Goal: Navigation & Orientation: Find specific page/section

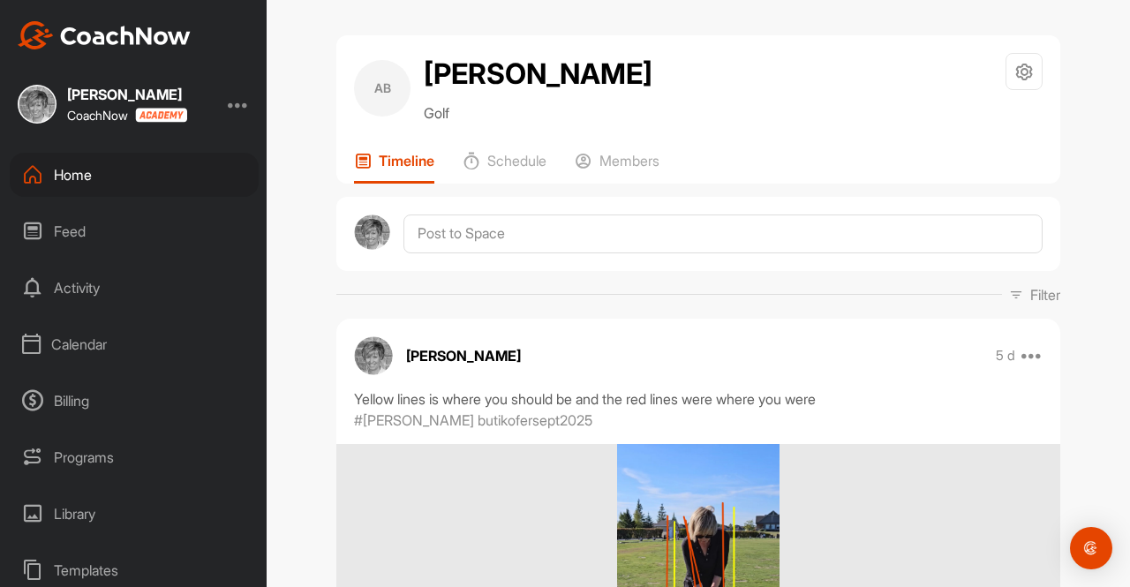
click at [88, 343] on div "Calendar" at bounding box center [134, 344] width 249 height 44
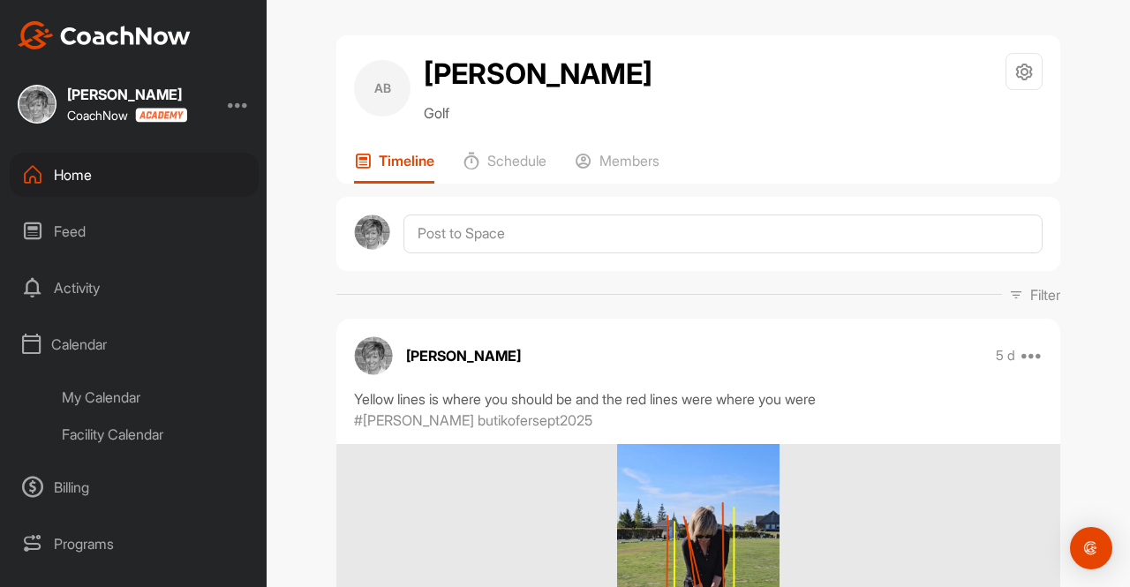
click at [107, 386] on div "My Calendar" at bounding box center [153, 397] width 209 height 37
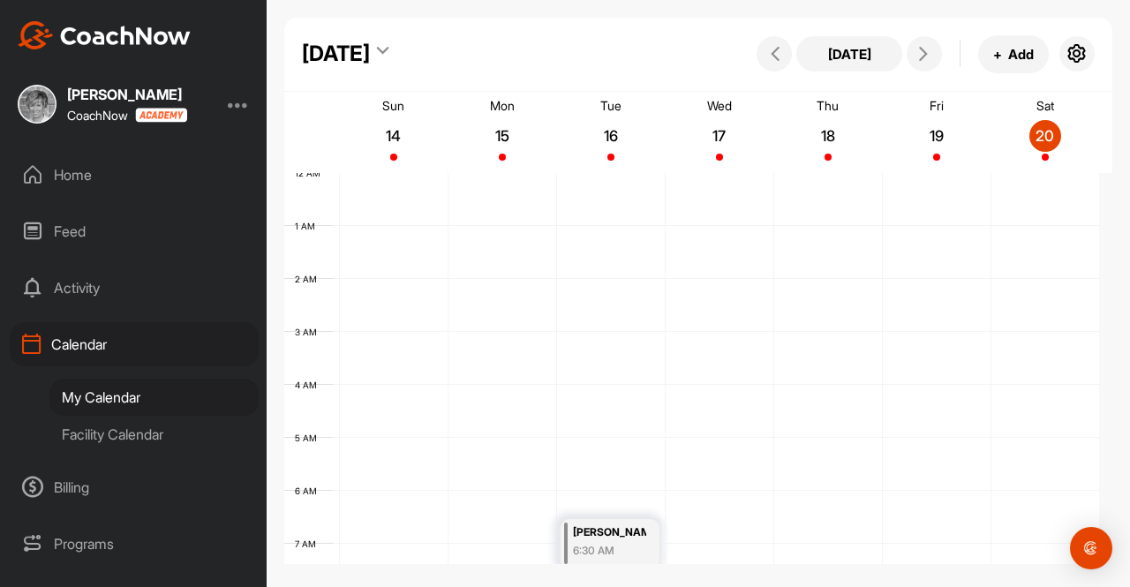
scroll to position [306, 0]
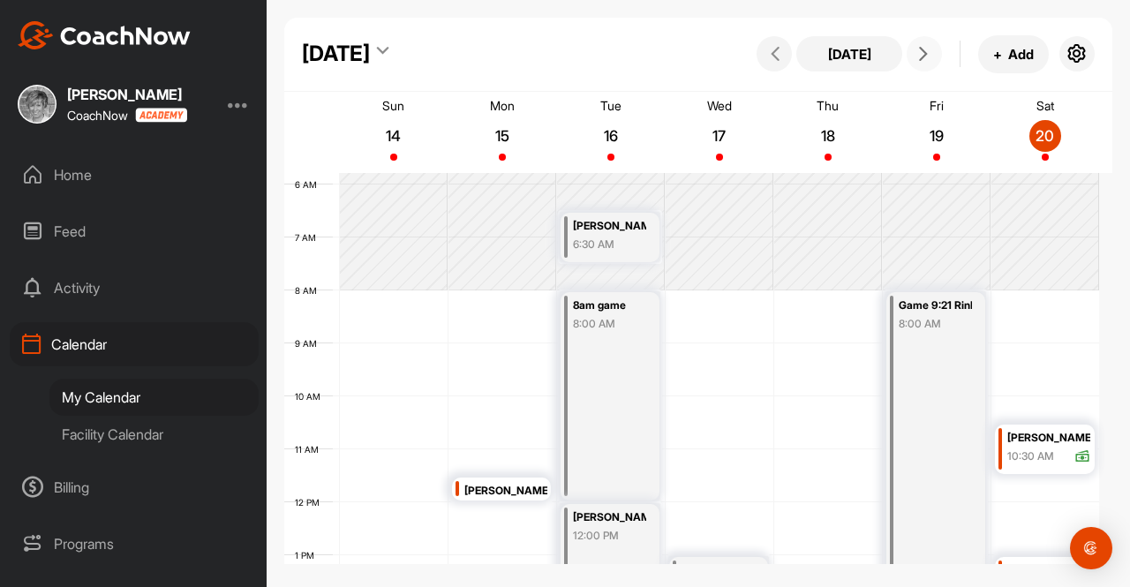
click at [923, 50] on icon at bounding box center [923, 54] width 14 height 14
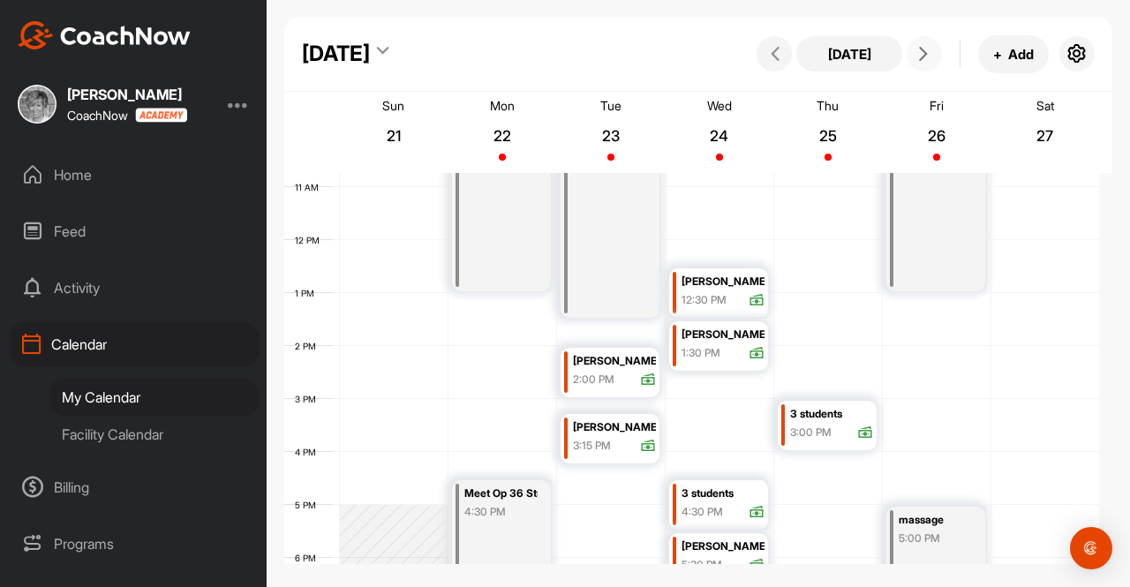
scroll to position [570, 0]
click at [712, 489] on div "3 students" at bounding box center [722, 492] width 83 height 20
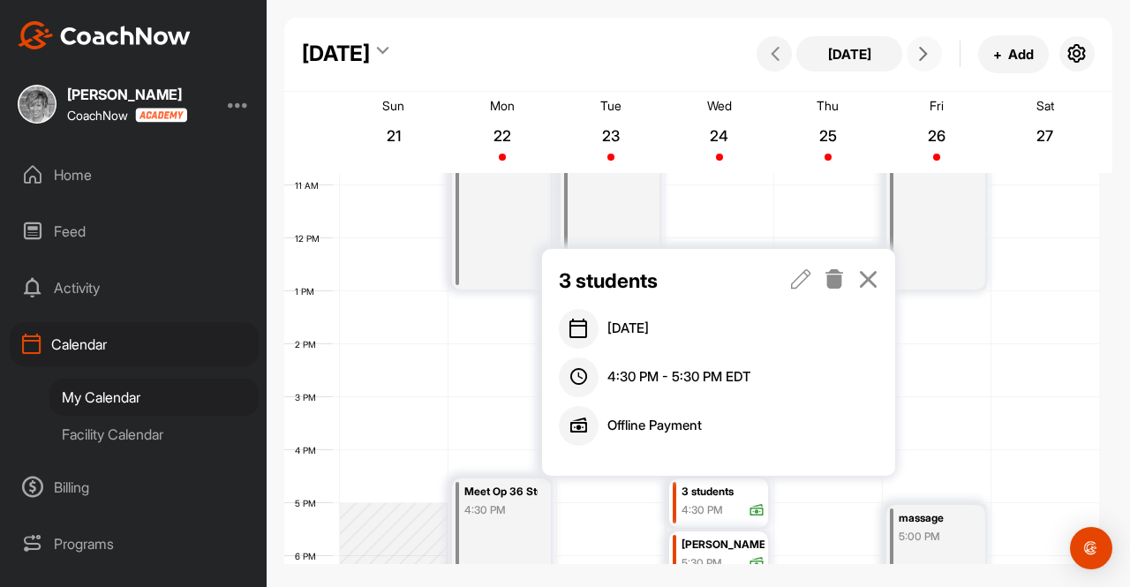
click at [710, 485] on div "3 students" at bounding box center [722, 492] width 83 height 20
click at [798, 278] on icon at bounding box center [801, 278] width 20 height 19
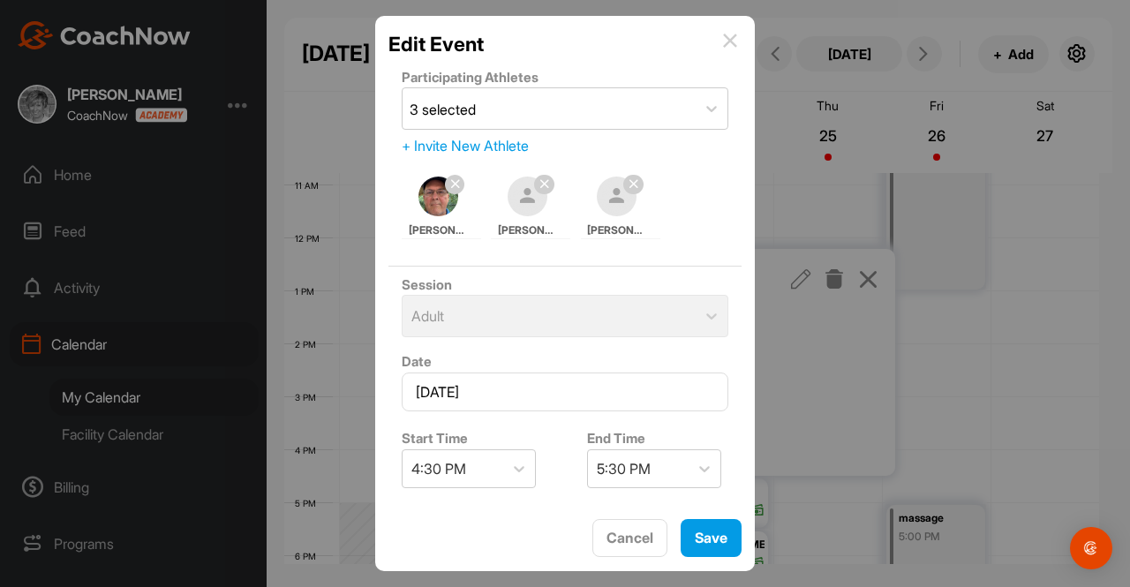
click at [731, 36] on img at bounding box center [730, 41] width 14 height 14
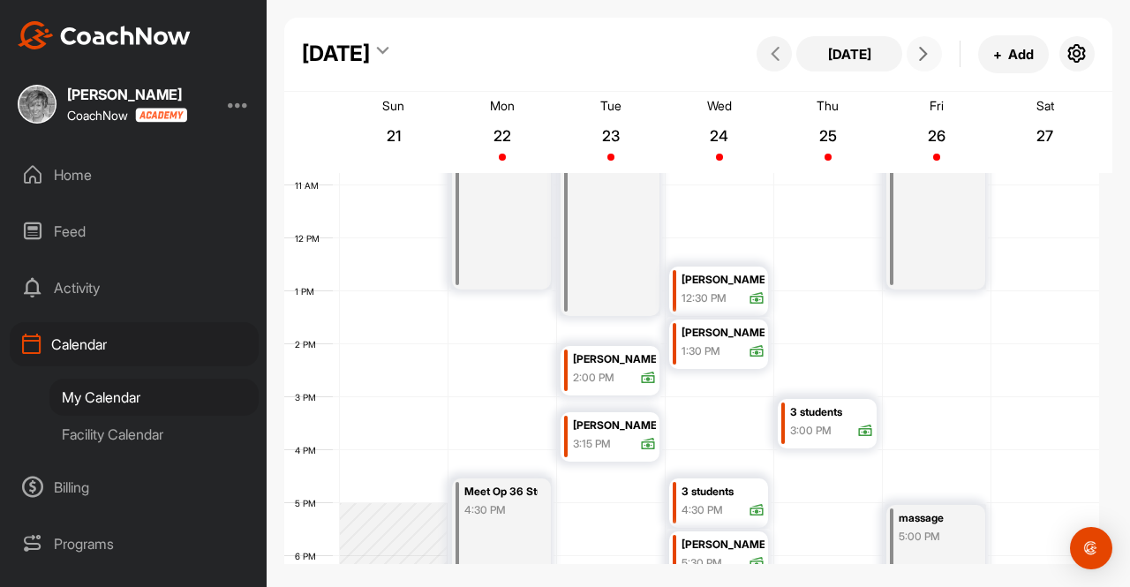
click at [924, 49] on icon at bounding box center [923, 54] width 14 height 14
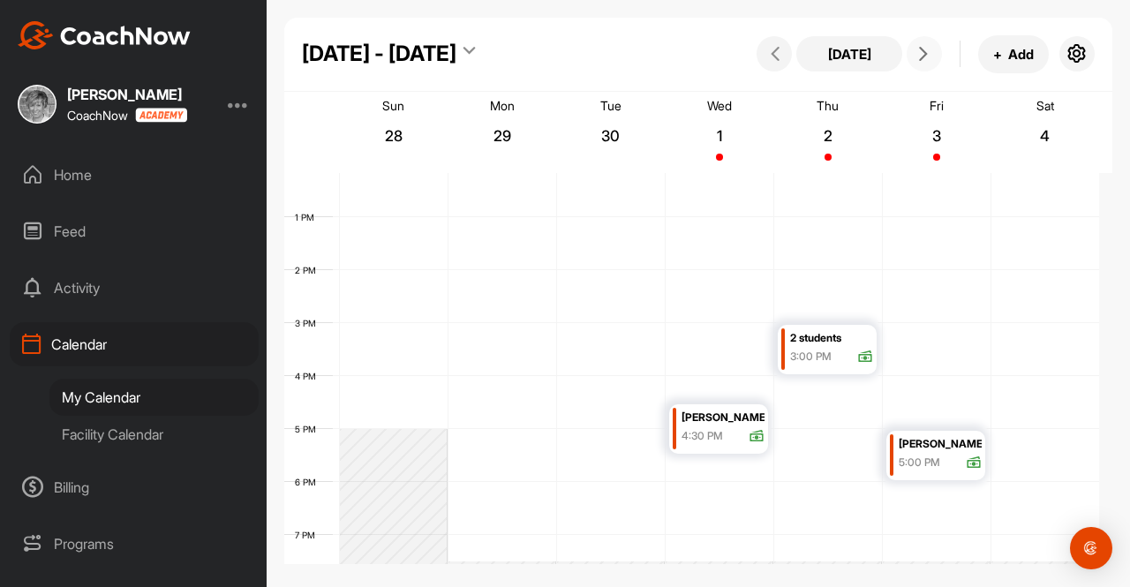
scroll to position [638, 0]
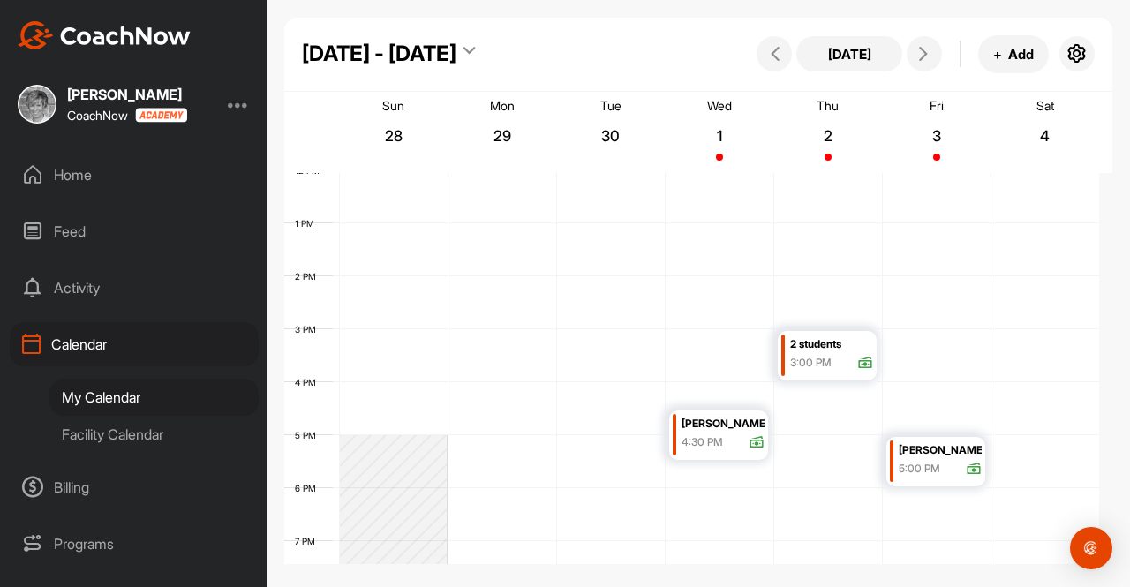
click at [71, 222] on div "Feed" at bounding box center [134, 231] width 249 height 44
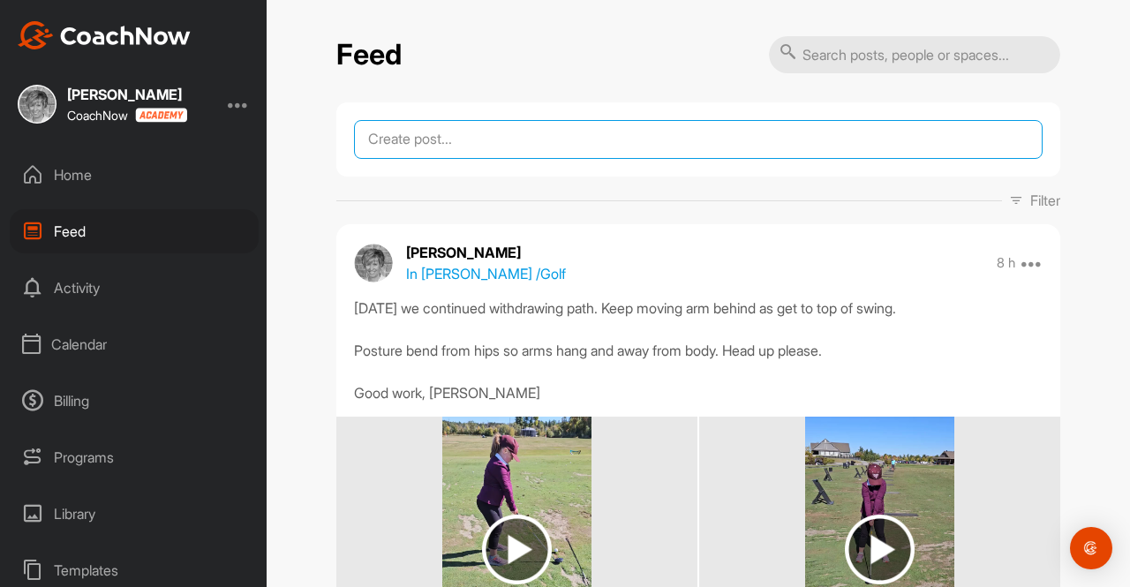
click at [415, 143] on textarea at bounding box center [698, 139] width 689 height 39
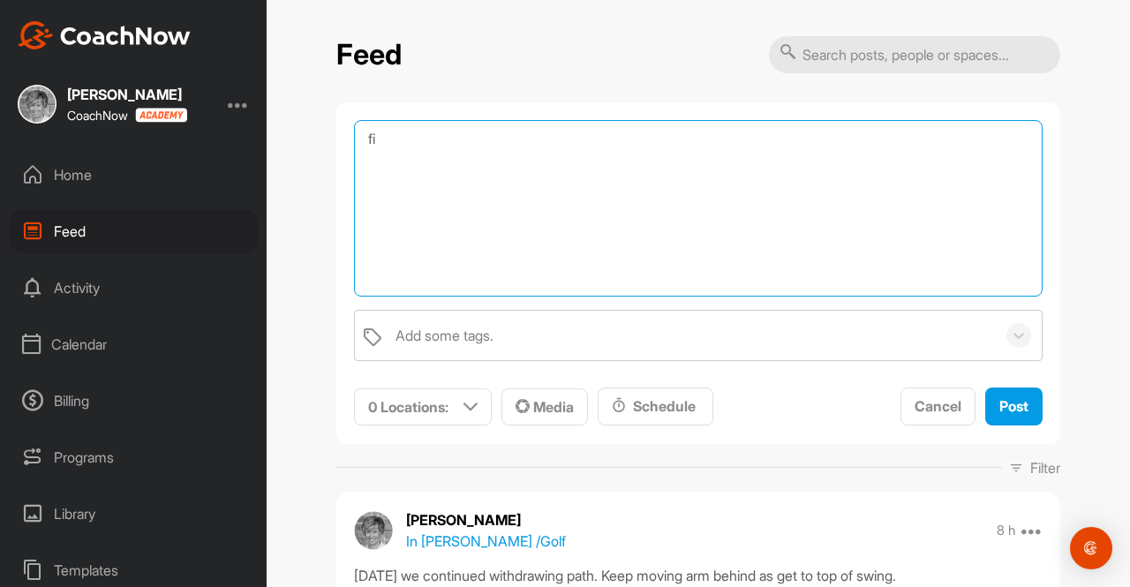
type textarea "f"
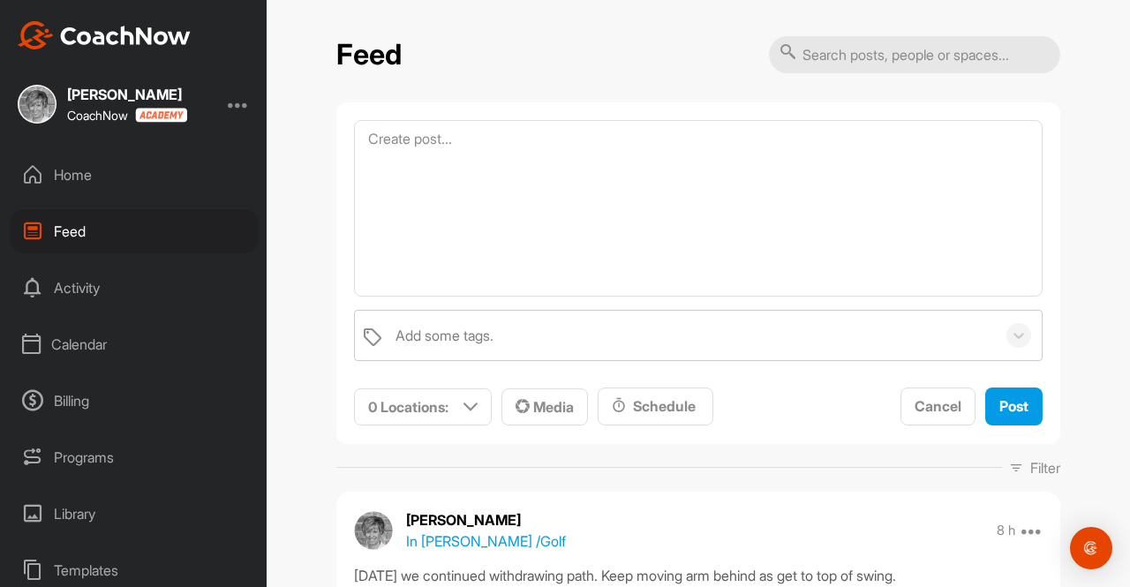
click at [76, 170] on div "Home" at bounding box center [134, 175] width 249 height 44
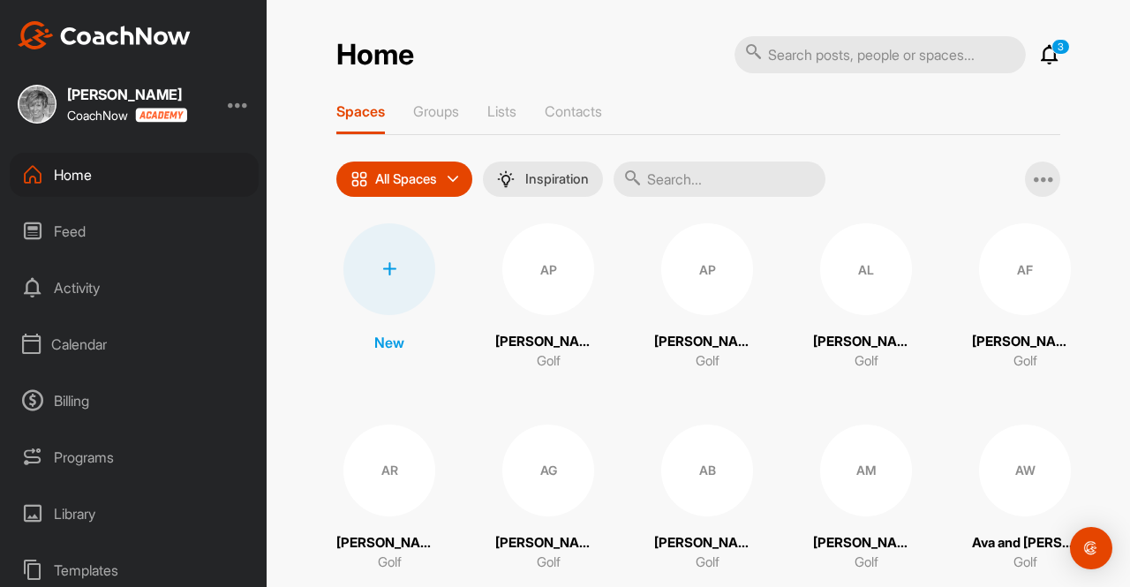
click at [1043, 49] on icon at bounding box center [1049, 54] width 21 height 21
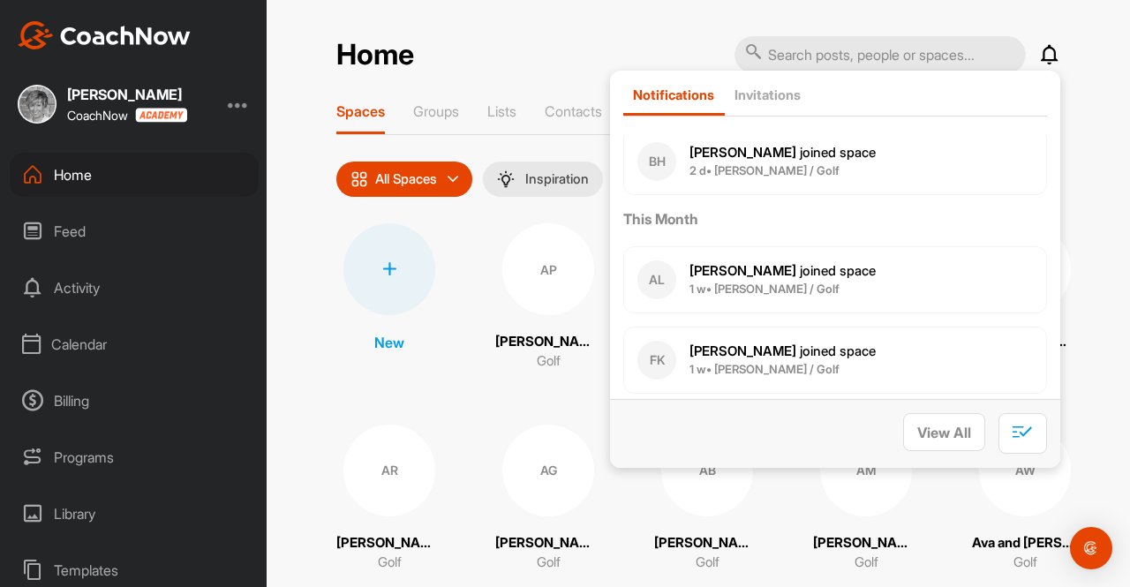
scroll to position [505, 0]
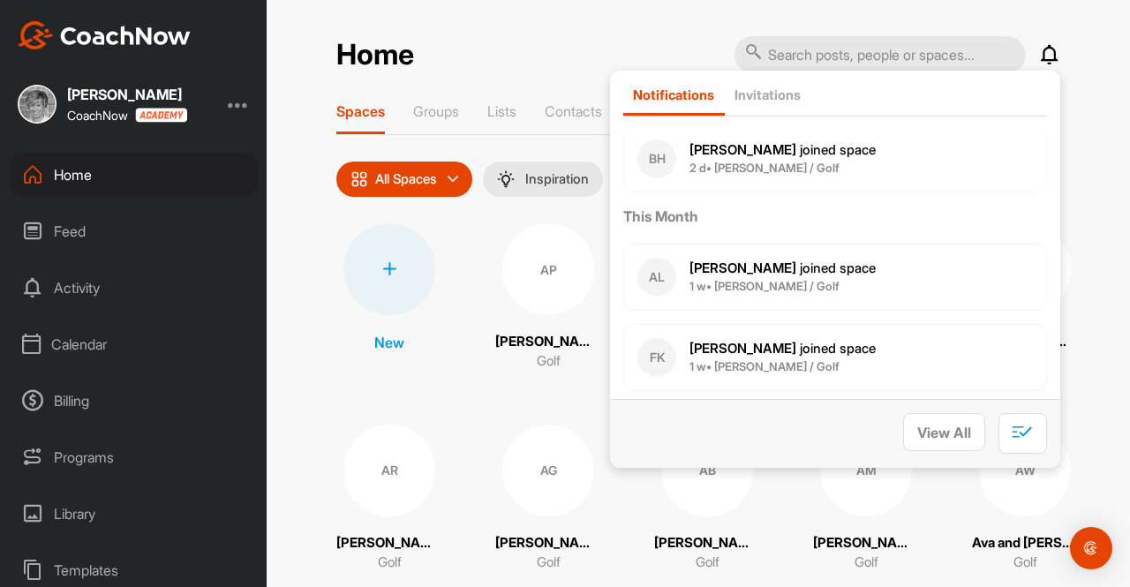
click at [784, 347] on span "[PERSON_NAME] joined space" at bounding box center [782, 348] width 186 height 17
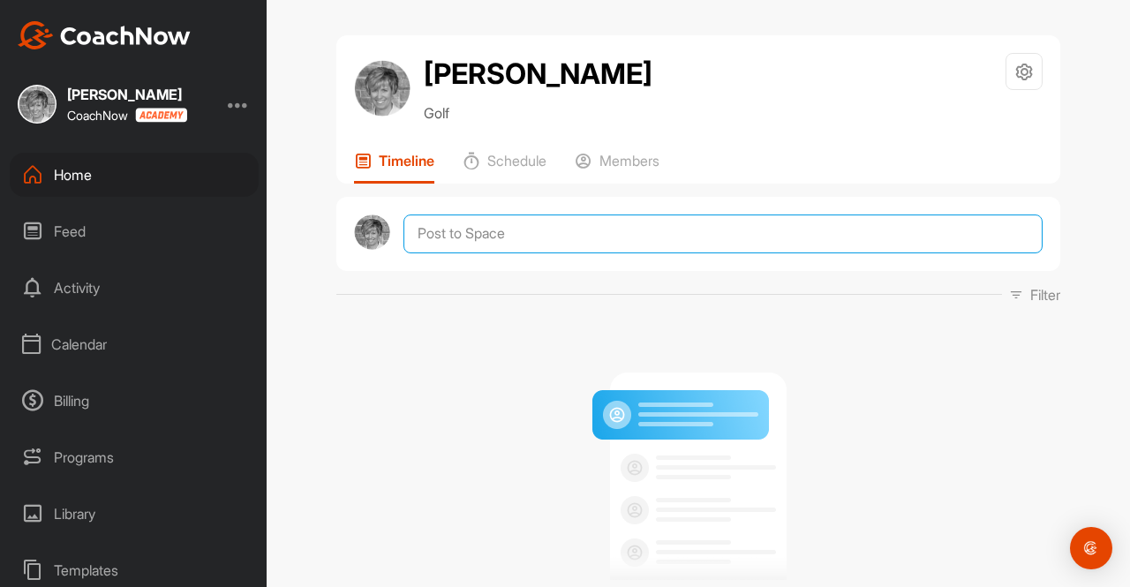
click at [455, 233] on textarea at bounding box center [722, 234] width 639 height 39
